Goal: Task Accomplishment & Management: Use online tool/utility

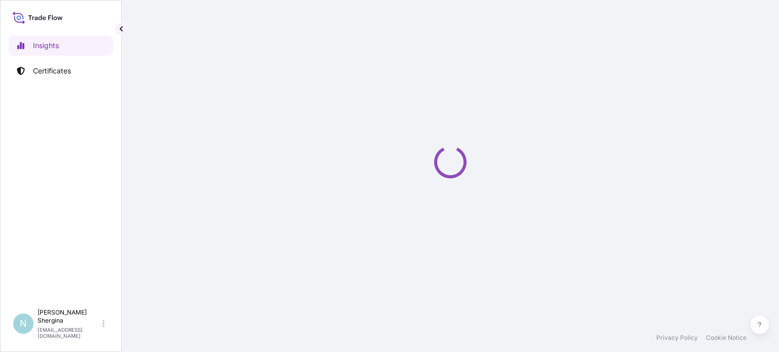
select select "2025"
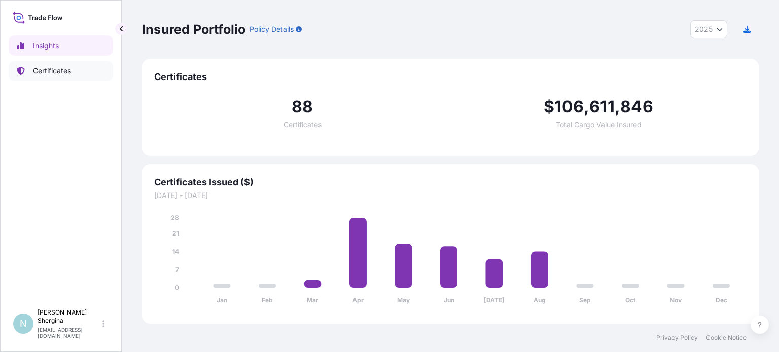
click at [43, 75] on p "Certificates" at bounding box center [52, 71] width 38 height 10
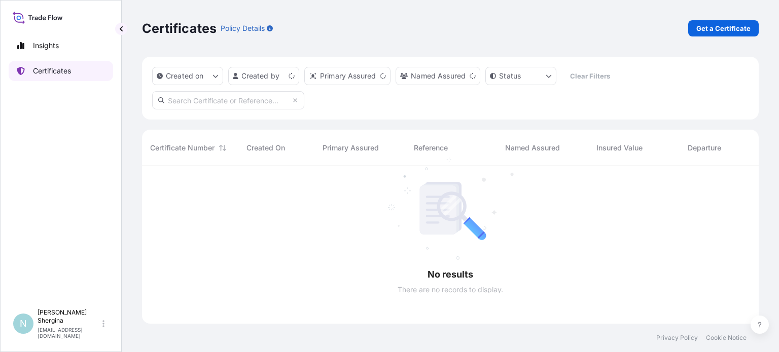
scroll to position [156, 609]
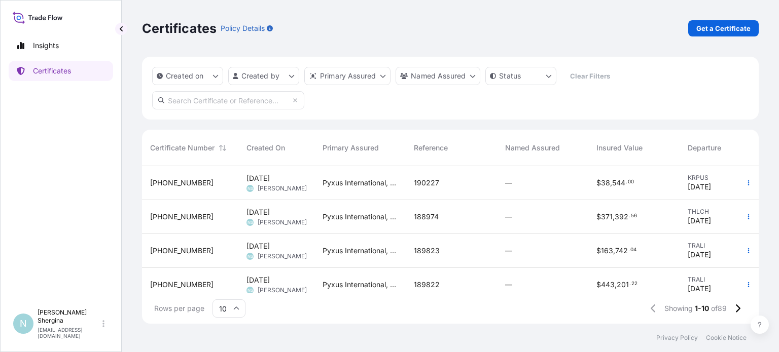
click at [177, 99] on input "text" at bounding box center [228, 100] width 152 height 18
paste input "189503"
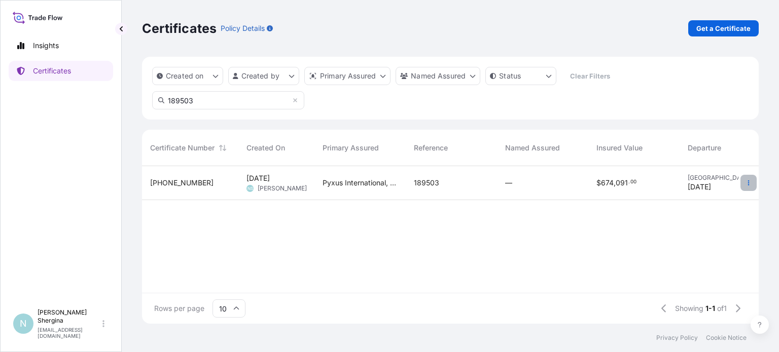
type input "189503"
click at [749, 188] on button "button" at bounding box center [748, 183] width 16 height 16
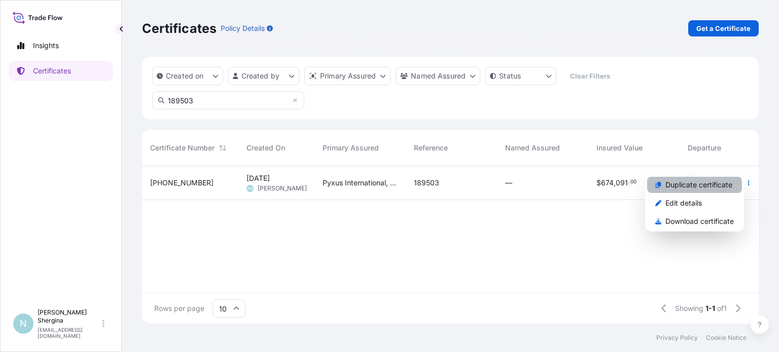
click at [723, 188] on p "Duplicate certificate" at bounding box center [698, 185] width 67 height 10
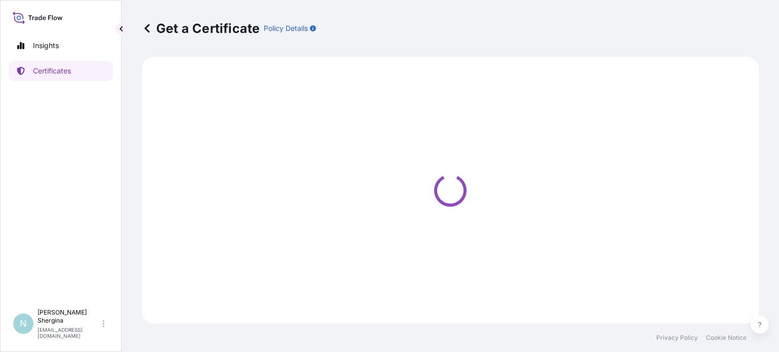
select select "Ocean Vessel"
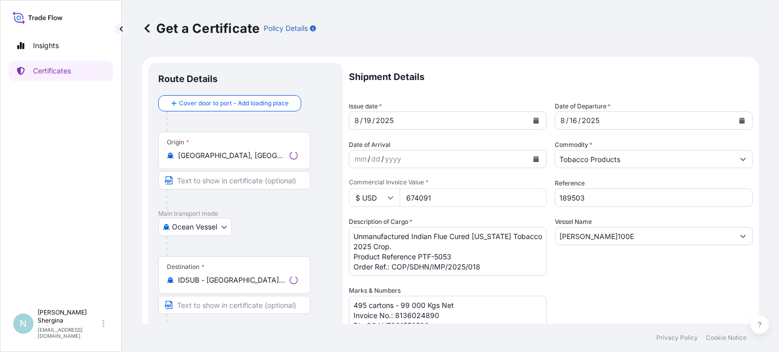
select select "31548"
click at [534, 123] on icon "Calendar" at bounding box center [537, 121] width 6 height 6
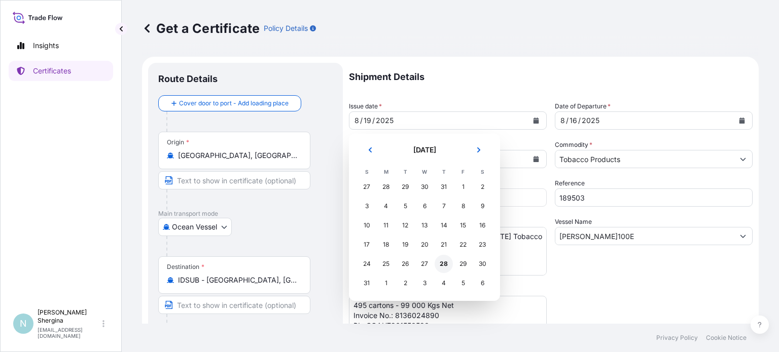
click at [447, 266] on div "28" at bounding box center [444, 264] width 18 height 18
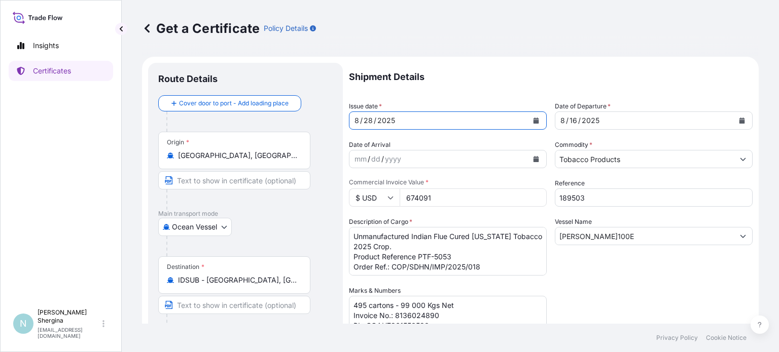
click at [734, 116] on button "Calendar" at bounding box center [742, 121] width 16 height 16
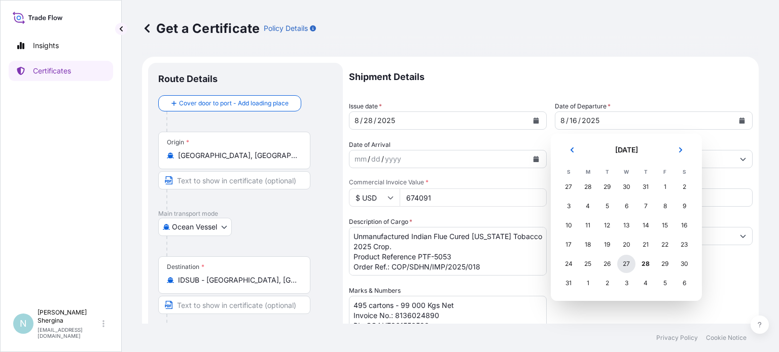
click at [625, 264] on div "27" at bounding box center [626, 264] width 18 height 18
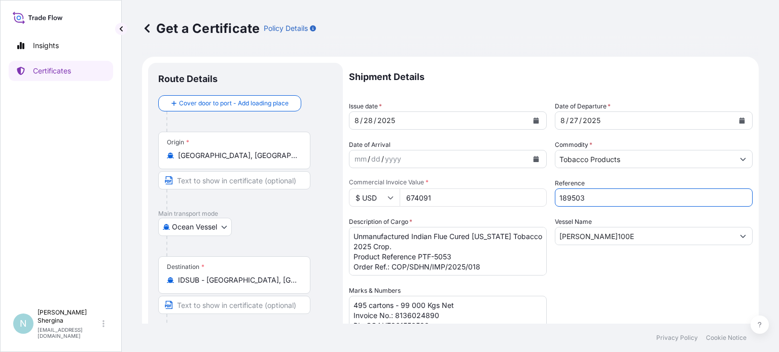
paste input "4"
drag, startPoint x: 588, startPoint y: 198, endPoint x: 491, endPoint y: 197, distance: 97.4
click at [491, 197] on div "Shipment Details Issue date * [DATE] Date of Departure * [DATE] Date of Arrival…" at bounding box center [551, 285] width 404 height 445
type input "189504"
drag, startPoint x: 454, startPoint y: 194, endPoint x: 343, endPoint y: 192, distance: 111.1
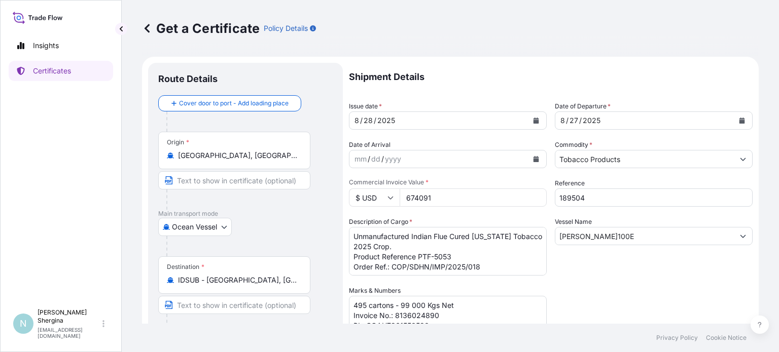
click at [343, 192] on form "Route Details Cover door to port - Add loading place Place of loading Road / [G…" at bounding box center [450, 299] width 617 height 485
type input "605701.8"
click at [76, 160] on div "Insights Certificates" at bounding box center [61, 165] width 104 height 278
click at [470, 262] on textarea "Unmanufactured Indian Flue Cured [US_STATE] Tobacco 2025 Crop. Product Referenc…" at bounding box center [448, 251] width 198 height 49
click at [480, 253] on textarea "Unmanufactured Indian Flue Cured [US_STATE] Tobacco 2025 Crop. Product Referenc…" at bounding box center [448, 251] width 198 height 49
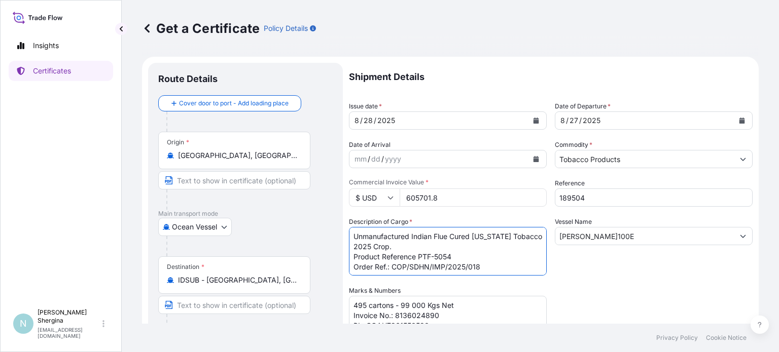
type textarea "Unmanufactured Indian Flue Cured [US_STATE] Tobacco 2025 Crop. Product Referenc…"
drag, startPoint x: 573, startPoint y: 227, endPoint x: 483, endPoint y: 199, distance: 93.8
click at [447, 209] on div "Shipment Details Issue date * [DATE] Date of Departure * [DATE] Date of Arrival…" at bounding box center [551, 285] width 404 height 445
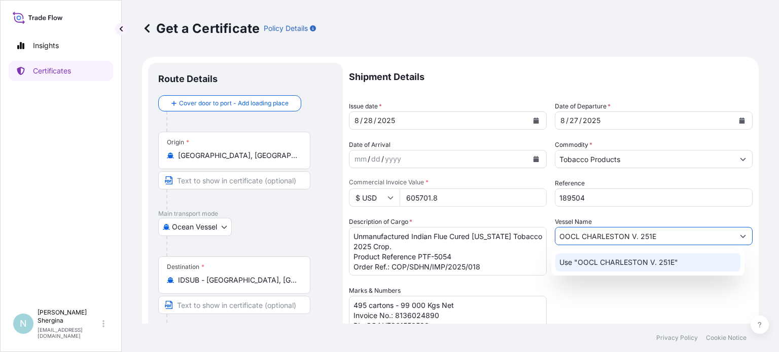
type input "OOCL CHARLESTON V. 251E"
click at [591, 305] on div "Shipment Details Issue date * [DATE] Date of Departure * [DATE] Date of Arrival…" at bounding box center [551, 285] width 404 height 445
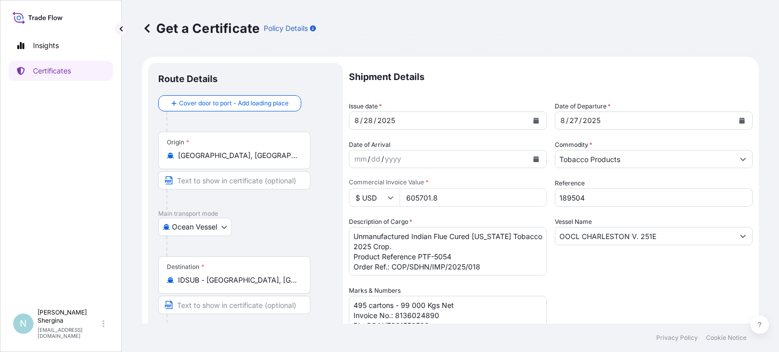
scroll to position [51, 0]
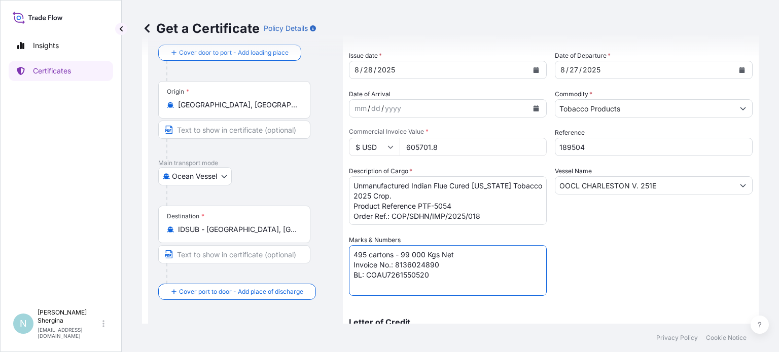
drag, startPoint x: 403, startPoint y: 253, endPoint x: 415, endPoint y: 254, distance: 12.7
click at [415, 254] on textarea "495 cartons - 99 000 Kgs Net Invoice No.: 8136024890 BL: COAU7261550520" at bounding box center [448, 270] width 198 height 51
drag, startPoint x: 396, startPoint y: 264, endPoint x: 438, endPoint y: 264, distance: 42.1
click at [438, 264] on textarea "495 cartons - 99 000 Kgs Net Invoice No.: 8136024890 BL: COAU7261550520" at bounding box center [448, 270] width 198 height 51
paste textarea "957"
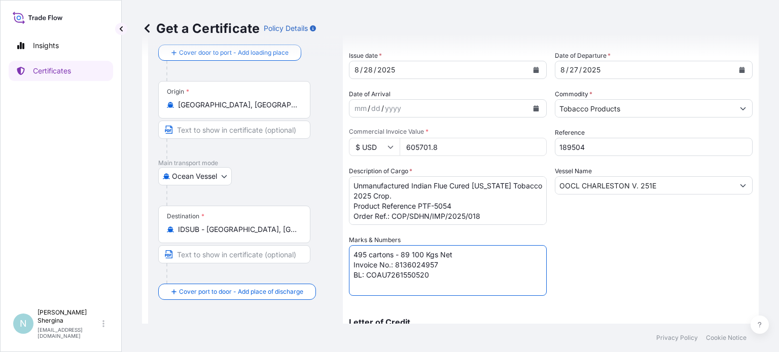
drag, startPoint x: 415, startPoint y: 273, endPoint x: 427, endPoint y: 277, distance: 12.7
click at [427, 277] on textarea "495 cartons - 99 000 Kgs Net Invoice No.: 8136024890 BL: COAU7261550520" at bounding box center [448, 270] width 198 height 51
type textarea "495 cartons - 89 100 Kgs Net Invoice No.: 8136024957 BL: COAU7261550670"
click at [599, 253] on div "Shipment Details Issue date * [DATE] Date of Departure * [DATE] Date of Arrival…" at bounding box center [551, 234] width 404 height 445
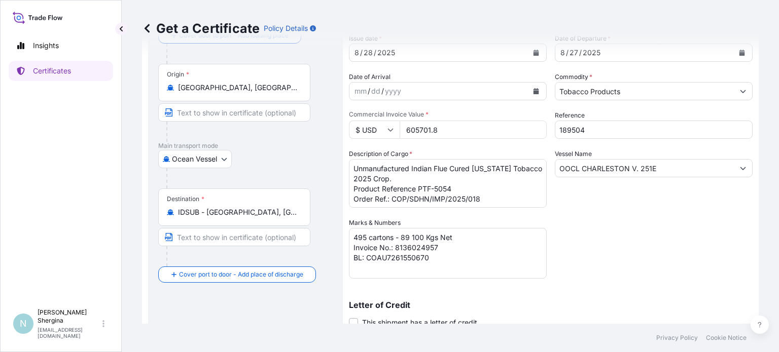
scroll to position [217, 0]
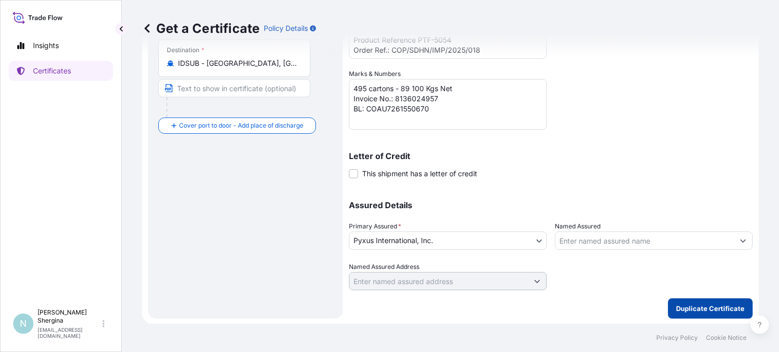
click at [688, 305] on p "Duplicate Certificate" at bounding box center [710, 309] width 68 height 10
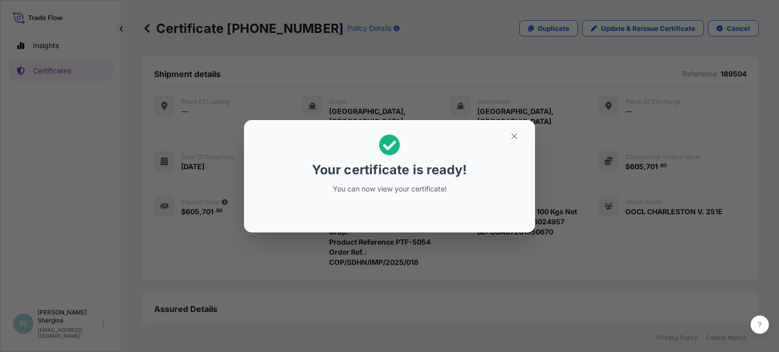
click at [38, 198] on div "Your certificate is ready! You can now view your certificate!" at bounding box center [389, 176] width 779 height 352
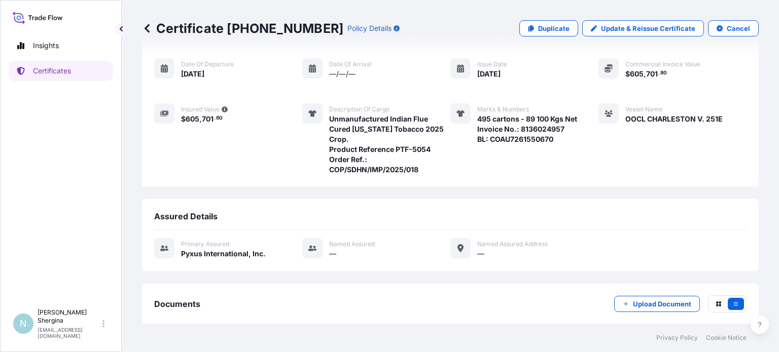
scroll to position [134, 0]
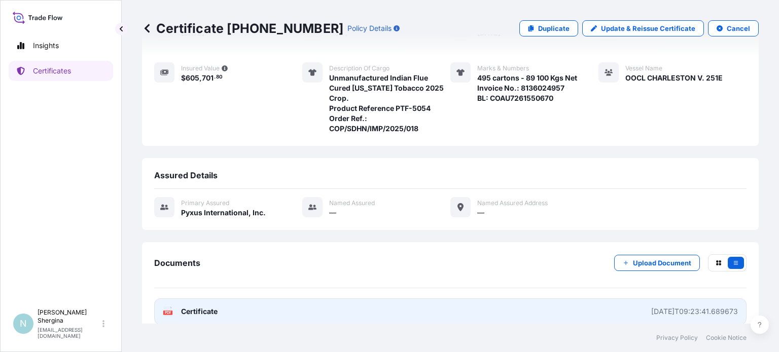
click at [686, 307] on div "[DATE]T09:23:41.689673" at bounding box center [694, 312] width 87 height 10
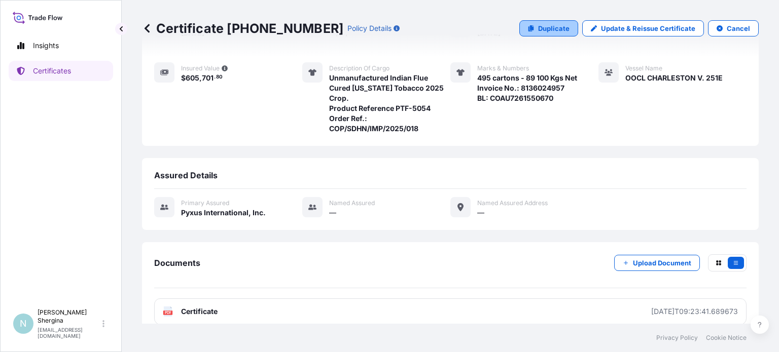
click at [523, 26] on link "Duplicate" at bounding box center [548, 28] width 59 height 16
select select "Ocean Vessel"
select select "31548"
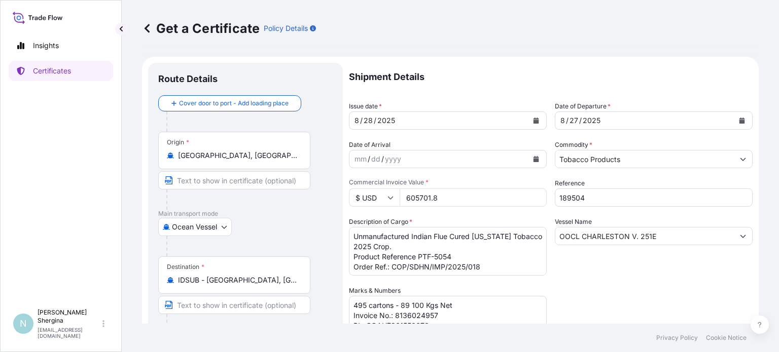
click at [596, 198] on input "189504" at bounding box center [654, 198] width 198 height 18
type input "189505"
drag, startPoint x: 447, startPoint y: 315, endPoint x: 449, endPoint y: 310, distance: 5.9
click at [446, 316] on textarea "495 cartons - 89 100 Kgs Net Invoice No.: 8136024957 BL: COAU7261550670" at bounding box center [448, 321] width 198 height 51
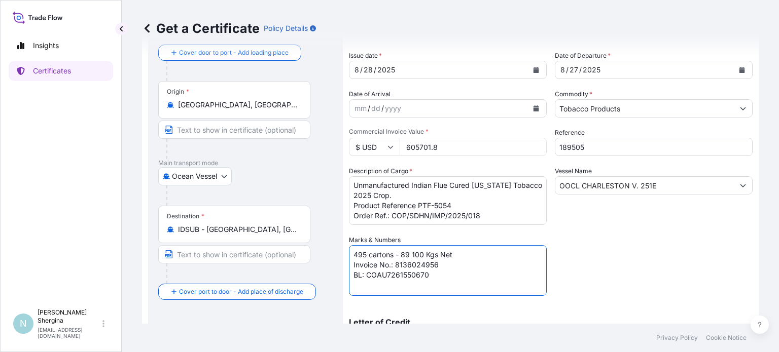
drag, startPoint x: 454, startPoint y: 282, endPoint x: 449, endPoint y: 279, distance: 6.4
click at [454, 282] on textarea "495 cartons - 89 100 Kgs Net Invoice No.: 8136024957 BL: COAU7261550670" at bounding box center [448, 270] width 198 height 51
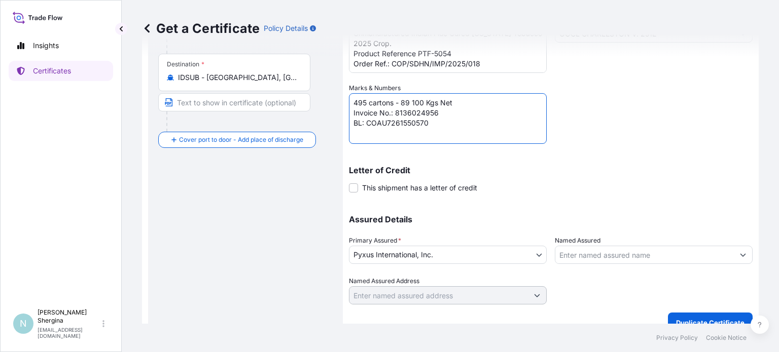
scroll to position [217, 0]
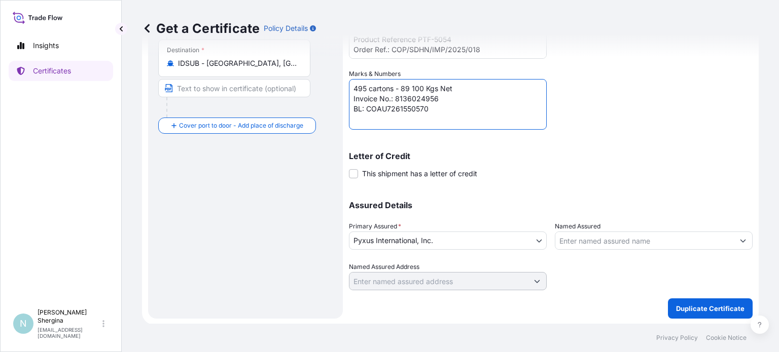
type textarea "495 cartons - 89 100 Kgs Net Invoice No.: 8136024956 BL: COAU7261550570"
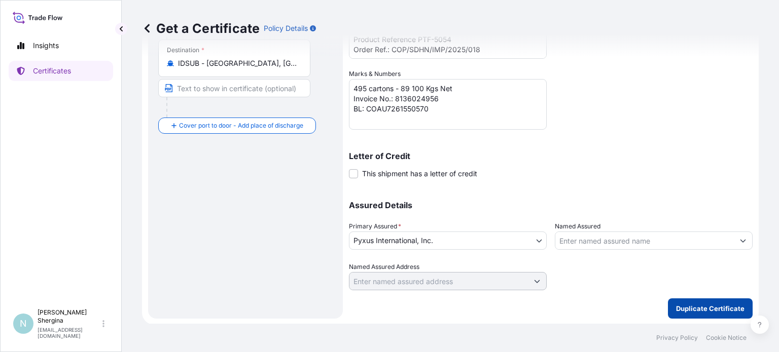
click at [688, 306] on p "Duplicate Certificate" at bounding box center [710, 309] width 68 height 10
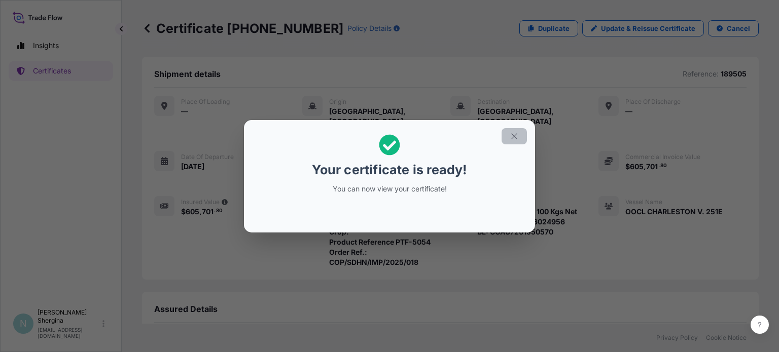
click at [521, 137] on button "button" at bounding box center [514, 136] width 25 height 16
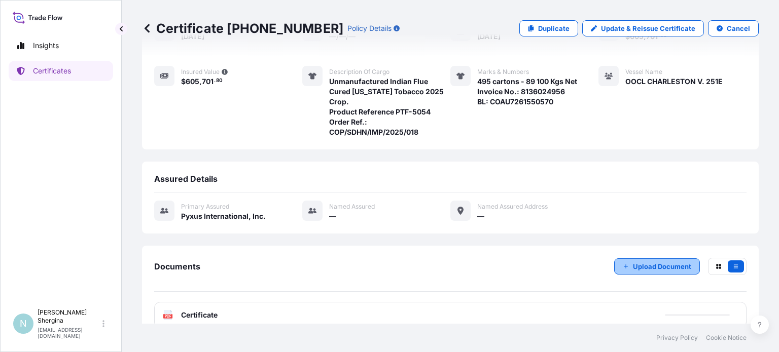
scroll to position [134, 0]
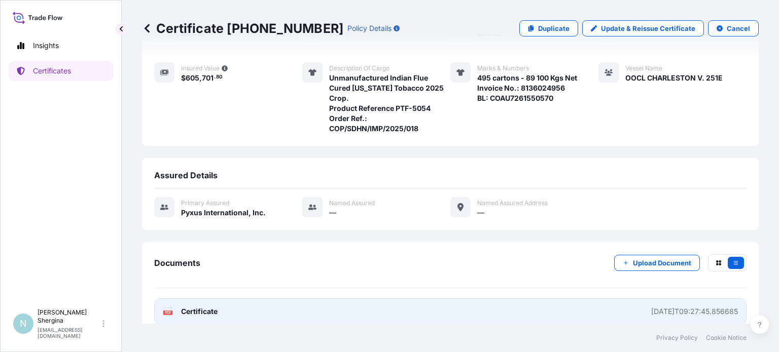
click at [652, 307] on div "[DATE]T09:27:45.856685" at bounding box center [694, 312] width 87 height 10
